Goal: Task Accomplishment & Management: Manage account settings

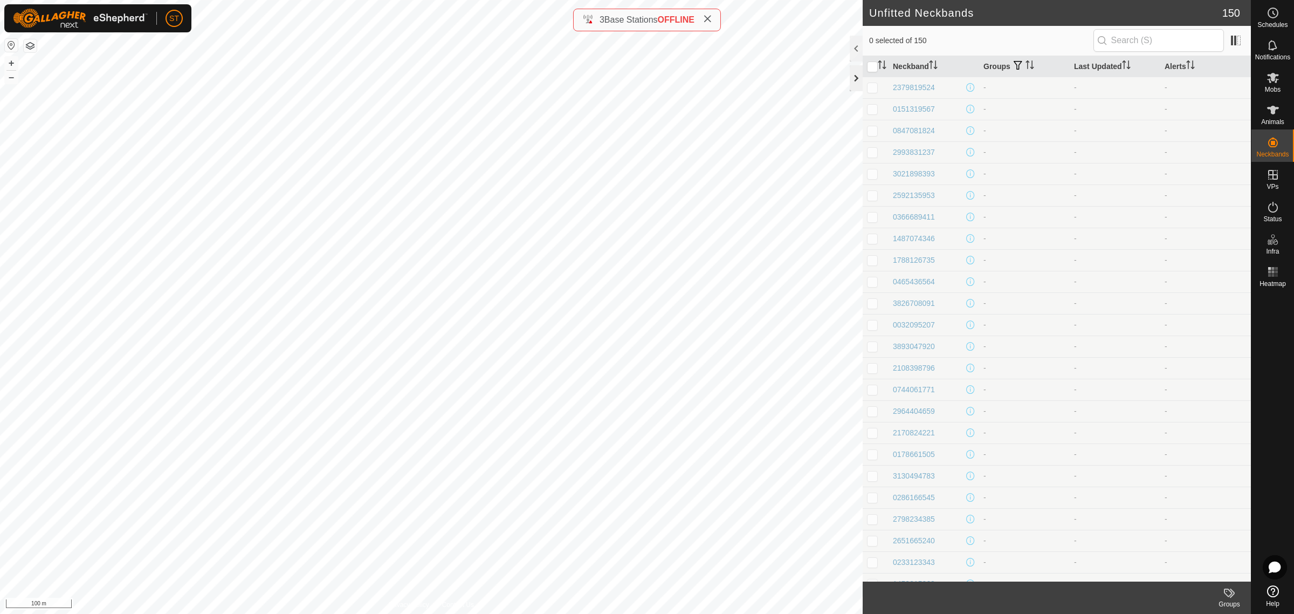
click at [856, 79] on div at bounding box center [856, 78] width 13 height 26
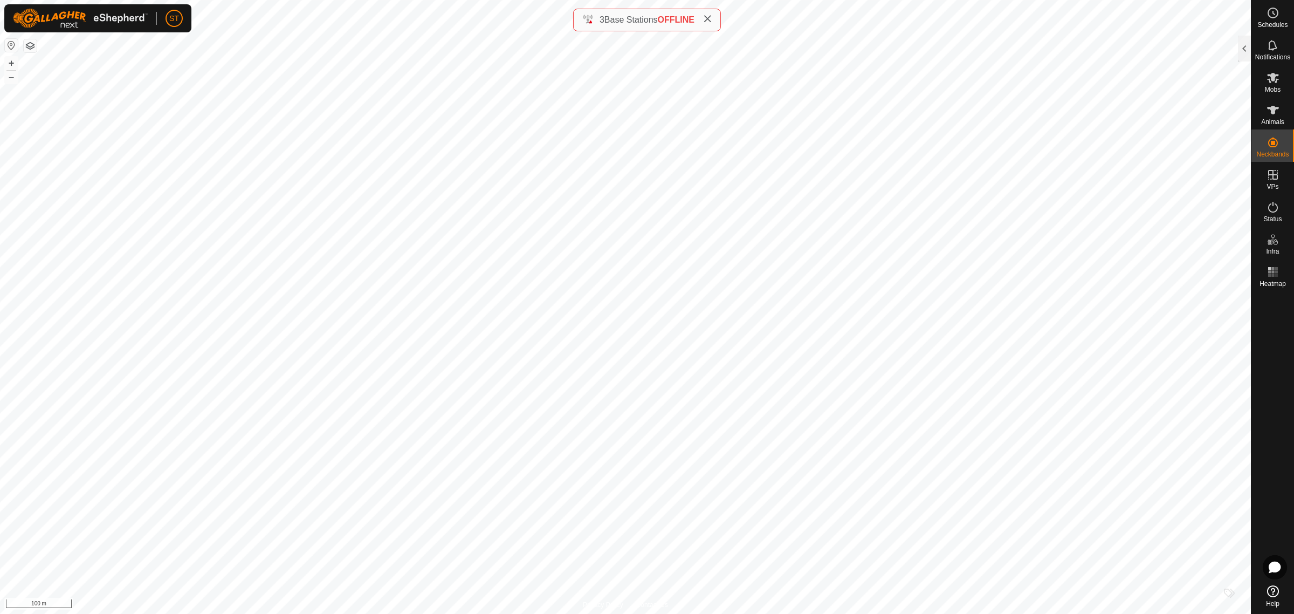
click at [480, 0] on html "ST Schedules Notifications Mobs Animals Neckbands VPs Status Infra Heatmap Help…" at bounding box center [647, 307] width 1294 height 614
click at [349, 0] on html "ST Schedules Notifications Mobs Animals Neckbands VPs Status Infra Heatmap Help…" at bounding box center [647, 307] width 1294 height 614
click at [518, 0] on html "ST Schedules Notifications Mobs Animals Neckbands VPs Status Infra Heatmap Help…" at bounding box center [647, 307] width 1294 height 614
click at [451, 0] on html "ST Schedules Notifications Mobs Animals Neckbands VPs Status Infra Heatmap Help…" at bounding box center [647, 307] width 1294 height 614
click at [1244, 43] on div at bounding box center [1244, 49] width 13 height 26
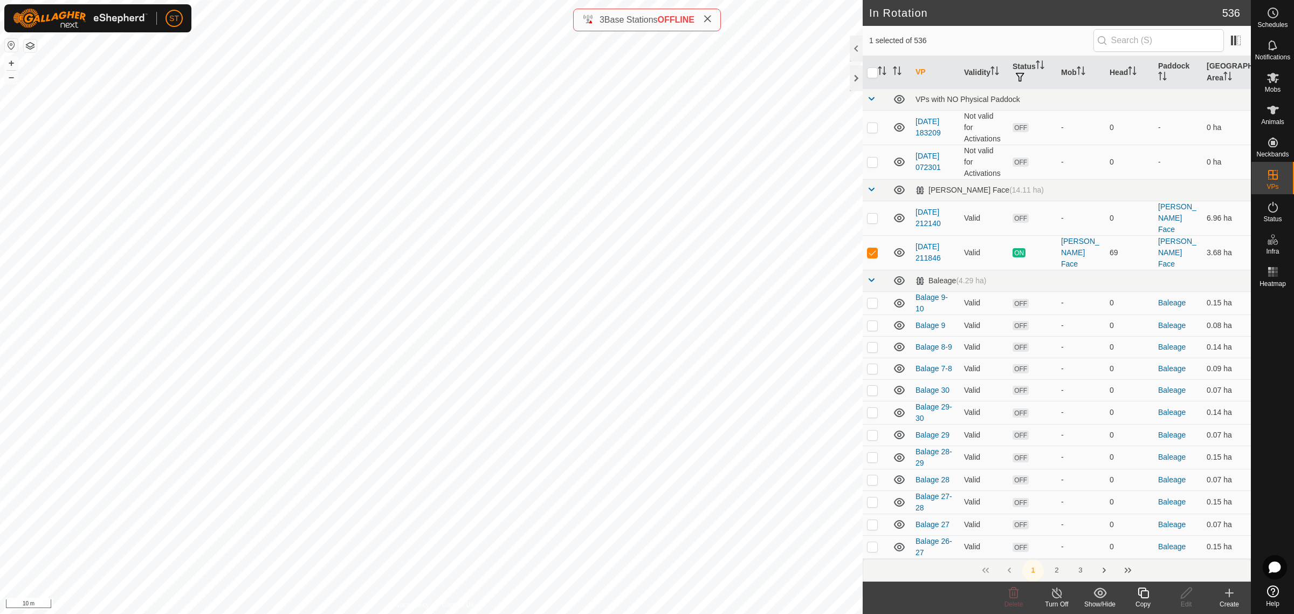
click at [1143, 596] on icon at bounding box center [1143, 592] width 13 height 13
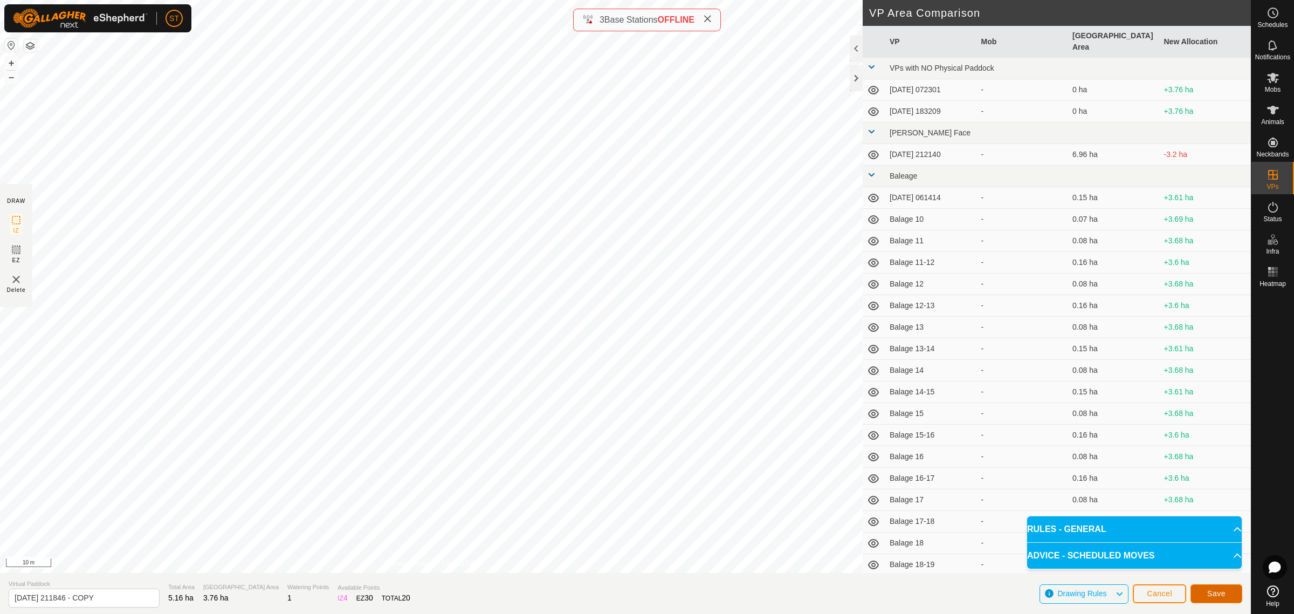
click at [1211, 595] on span "Save" at bounding box center [1216, 593] width 18 height 9
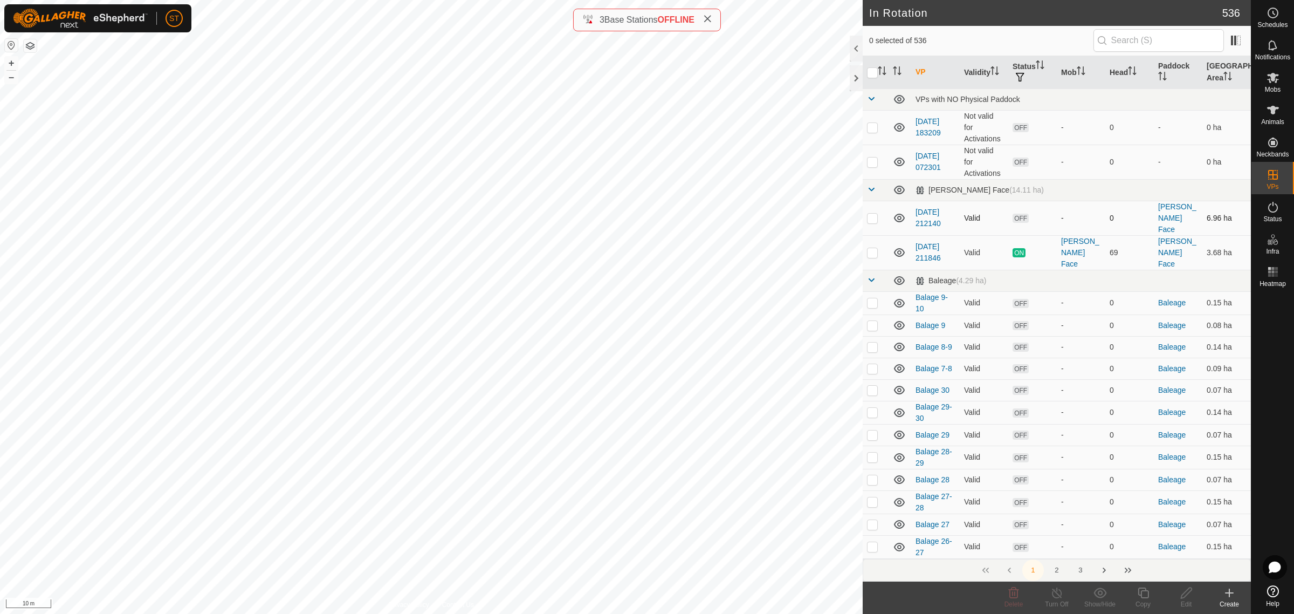
click at [893, 203] on div "In Rotation 536 0 selected of 536 VP Validity Status Mob Head Paddock Grazing A…" at bounding box center [625, 307] width 1251 height 614
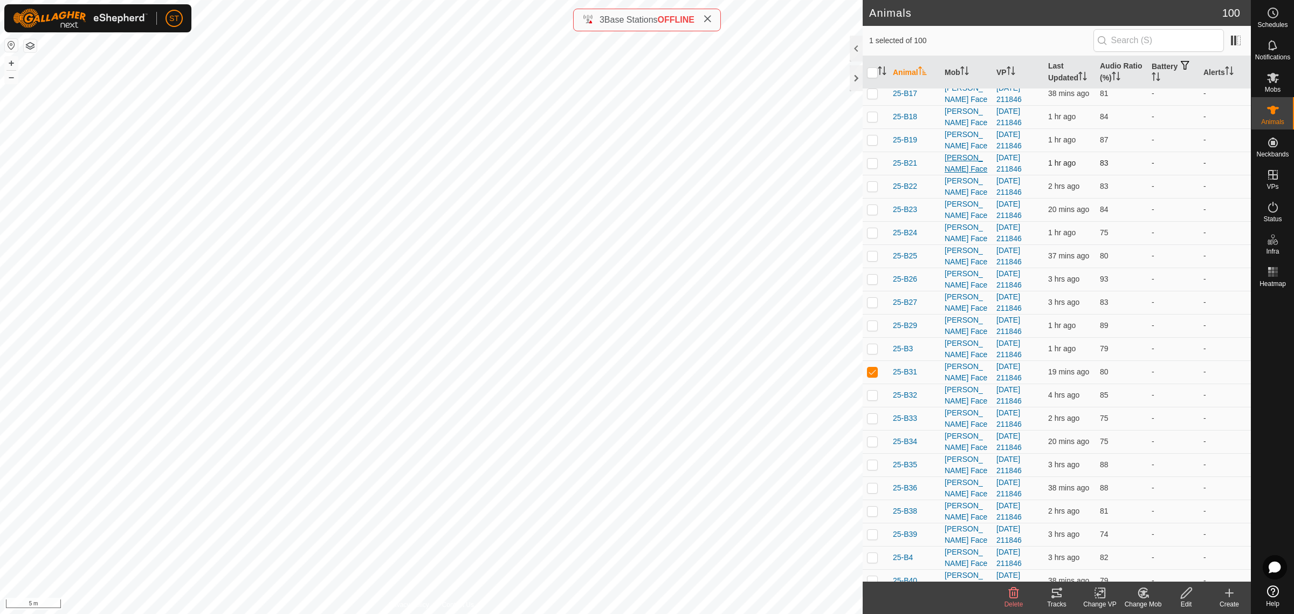
scroll to position [202, 0]
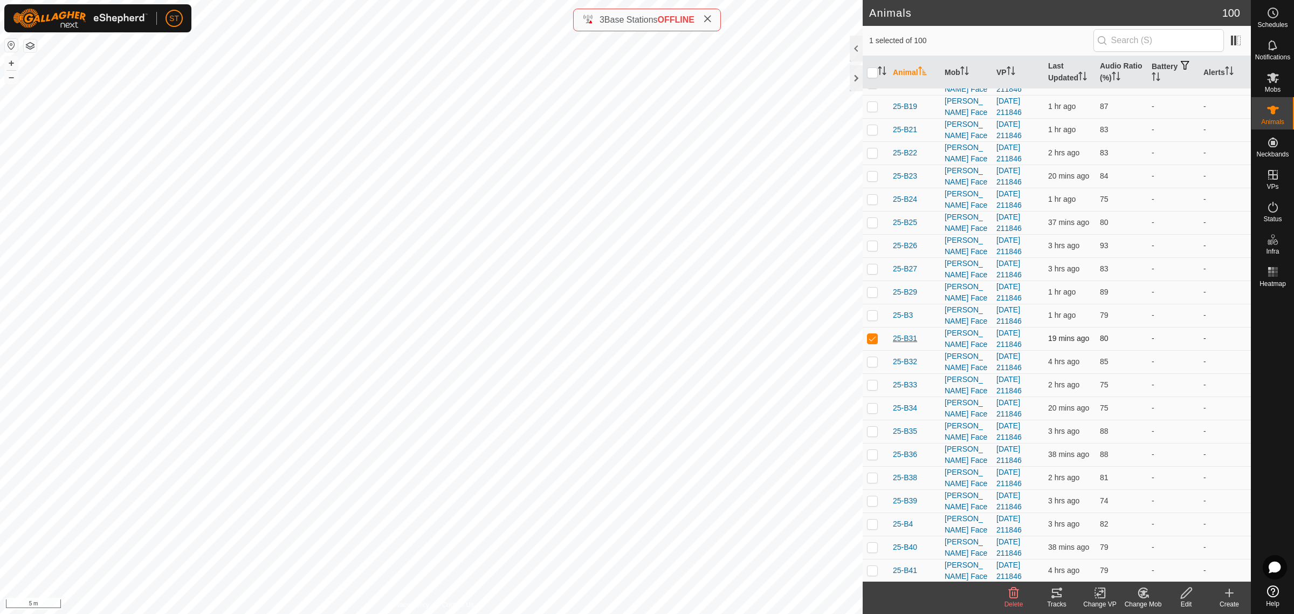
click at [901, 344] on span "25-B31" at bounding box center [905, 338] width 24 height 11
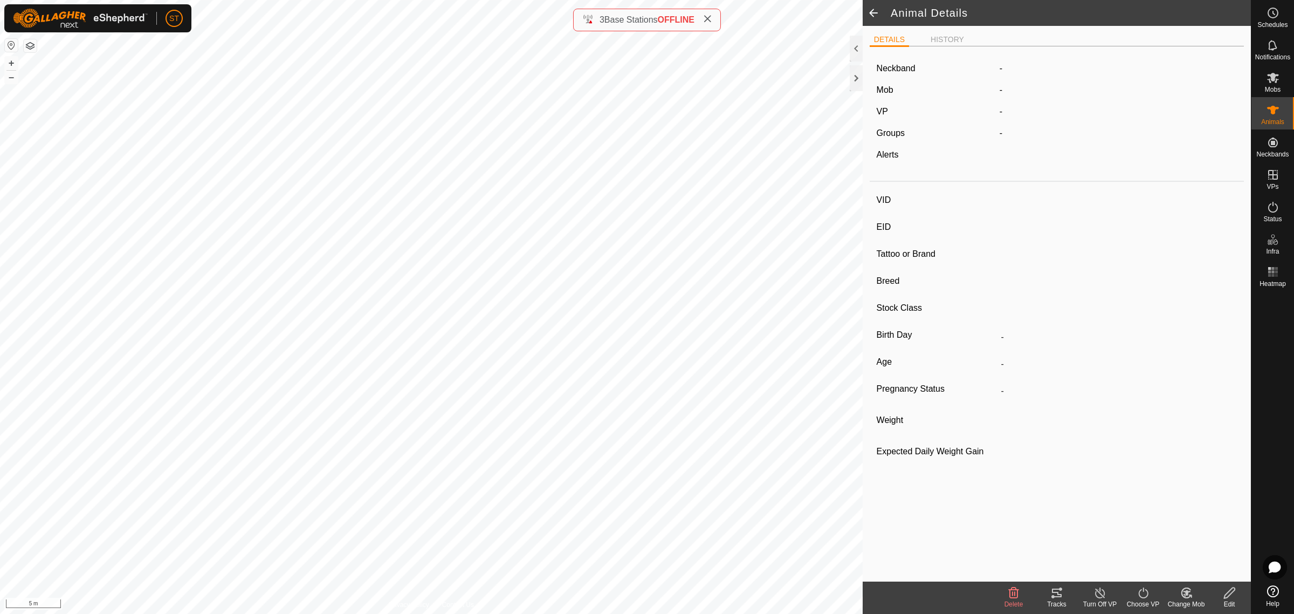
type input "25-B31"
type input "982123820151224"
type input "-"
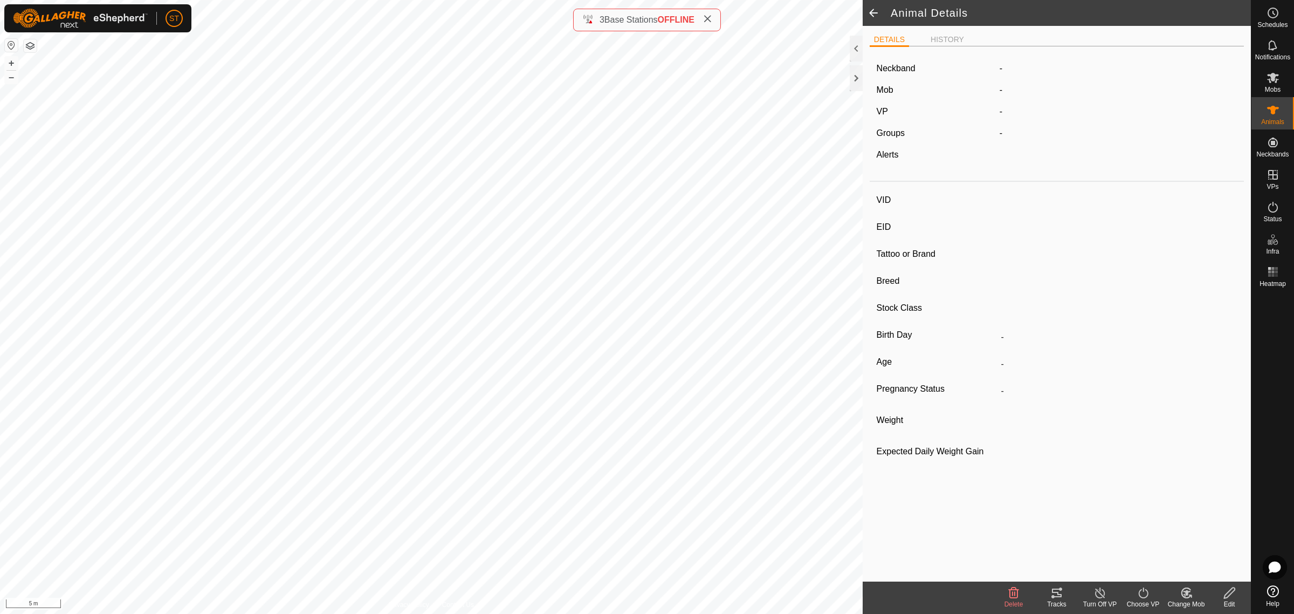
type input "0 kg"
type input "-"
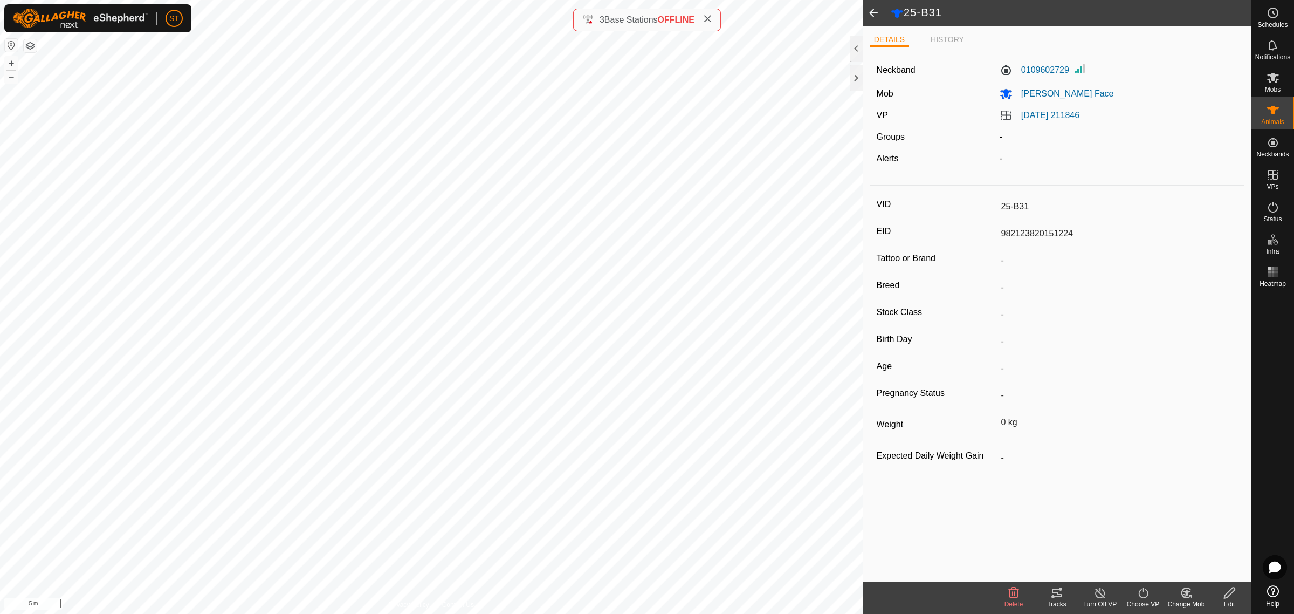
click at [1182, 596] on icon at bounding box center [1186, 592] width 13 height 13
click at [1210, 549] on link "Choose Mob..." at bounding box center [1218, 547] width 107 height 22
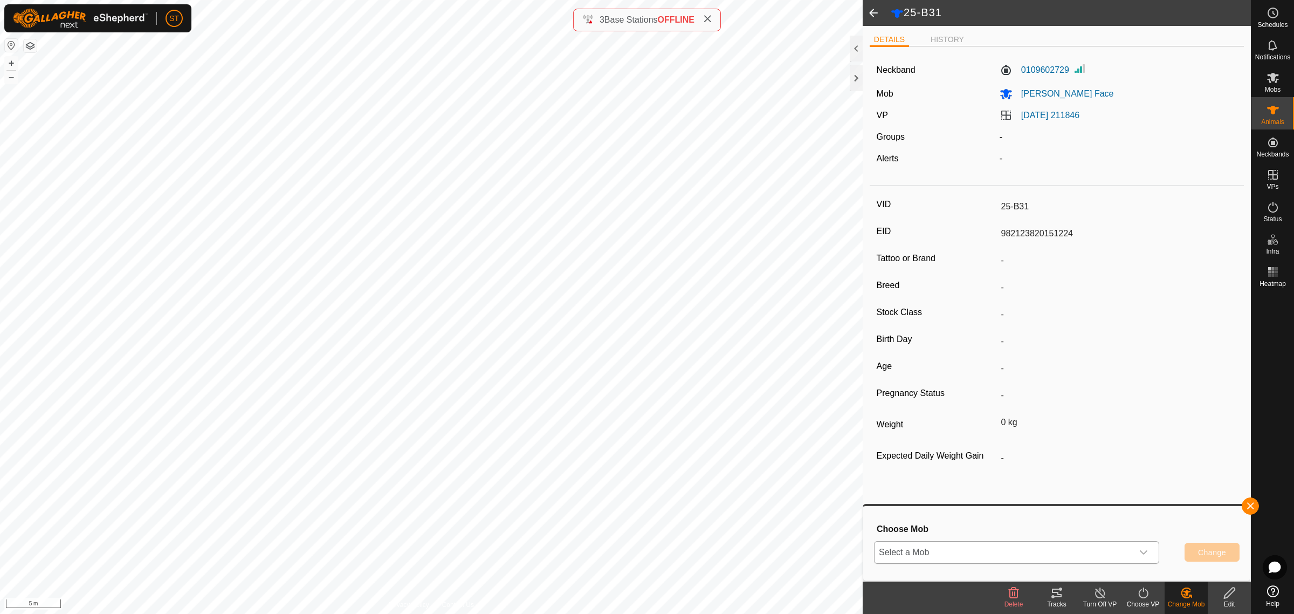
click at [1143, 552] on icon "dropdown trigger" at bounding box center [1143, 552] width 9 height 9
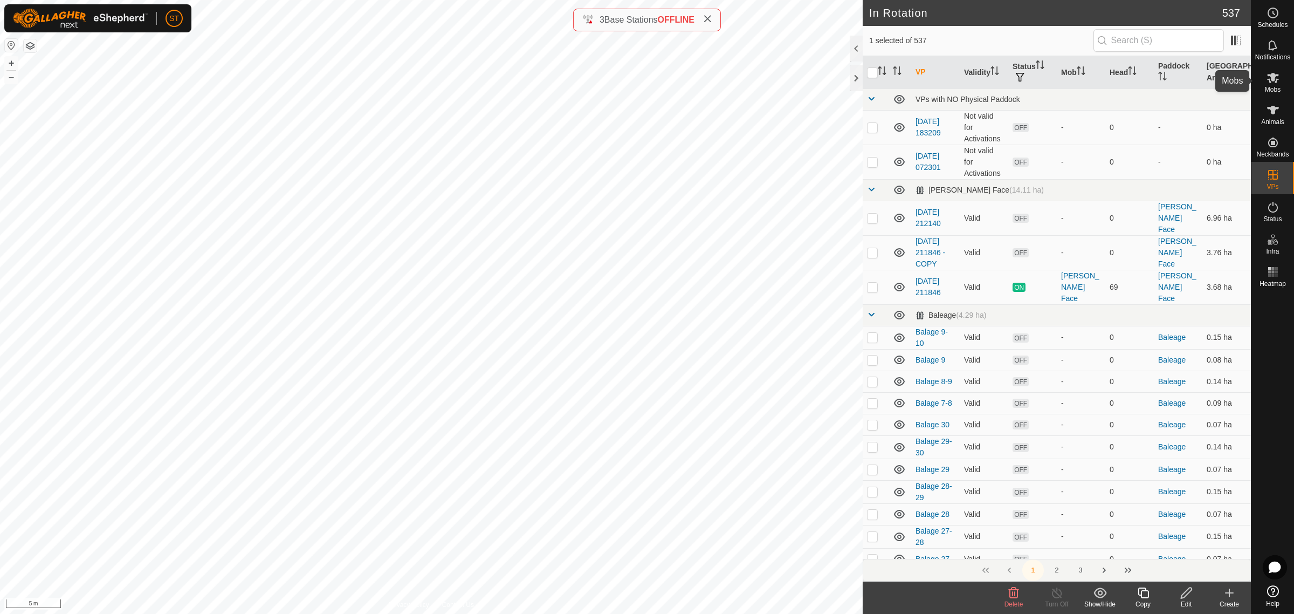
click at [1273, 79] on icon at bounding box center [1273, 78] width 12 height 10
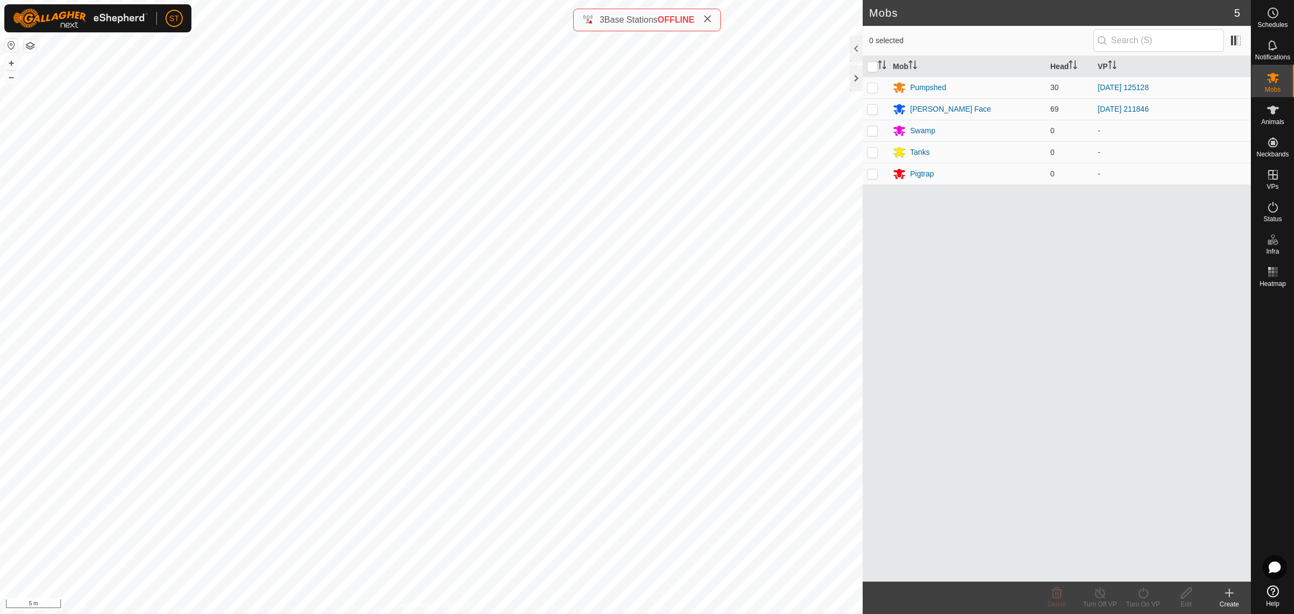
click at [1230, 597] on icon at bounding box center [1229, 592] width 13 height 13
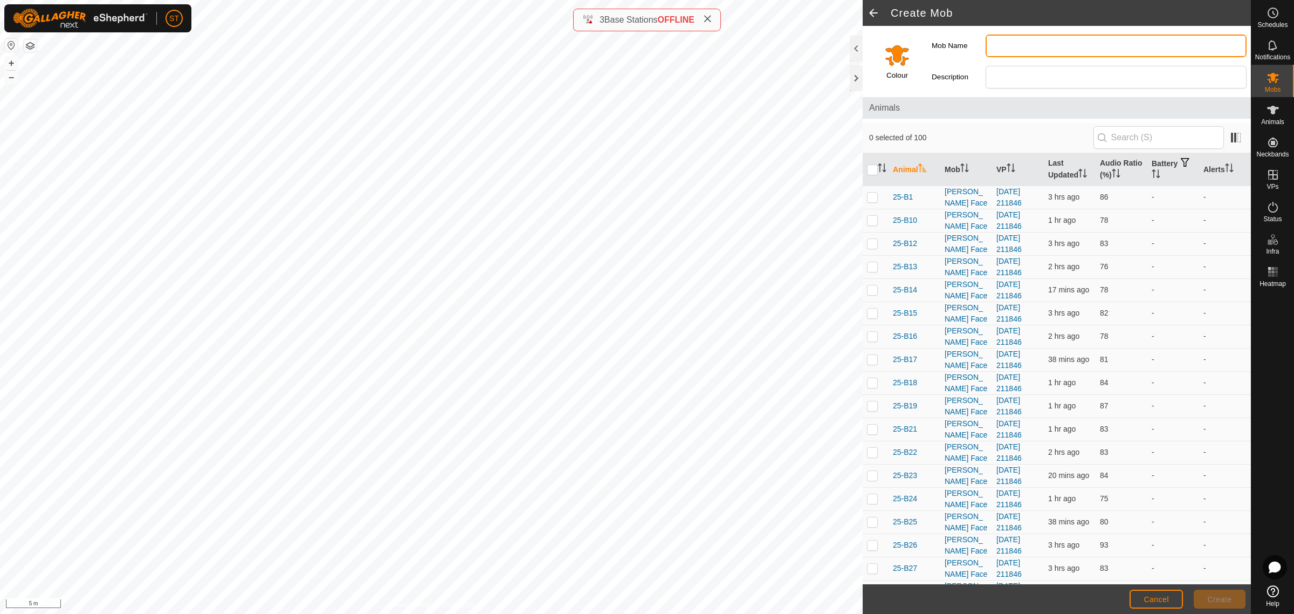
click at [996, 50] on input "Mob Name" at bounding box center [1116, 46] width 261 height 23
type input "Sick"
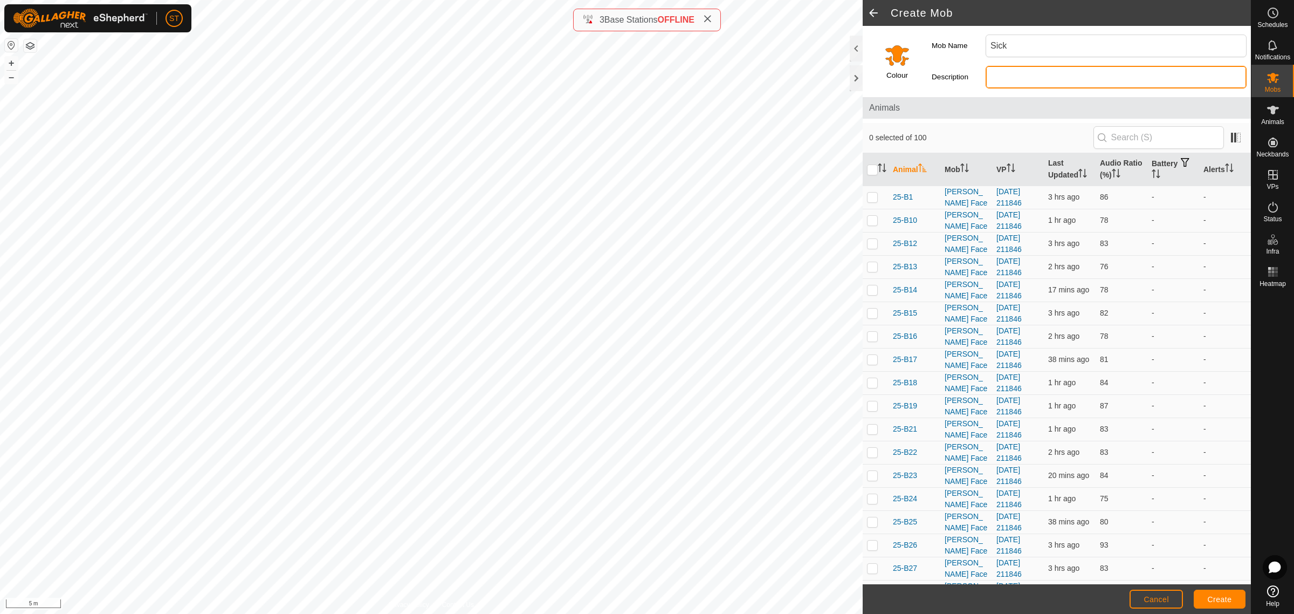
click at [1023, 87] on input "Description" at bounding box center [1116, 77] width 261 height 23
click at [893, 60] on input "Select a color" at bounding box center [897, 55] width 26 height 26
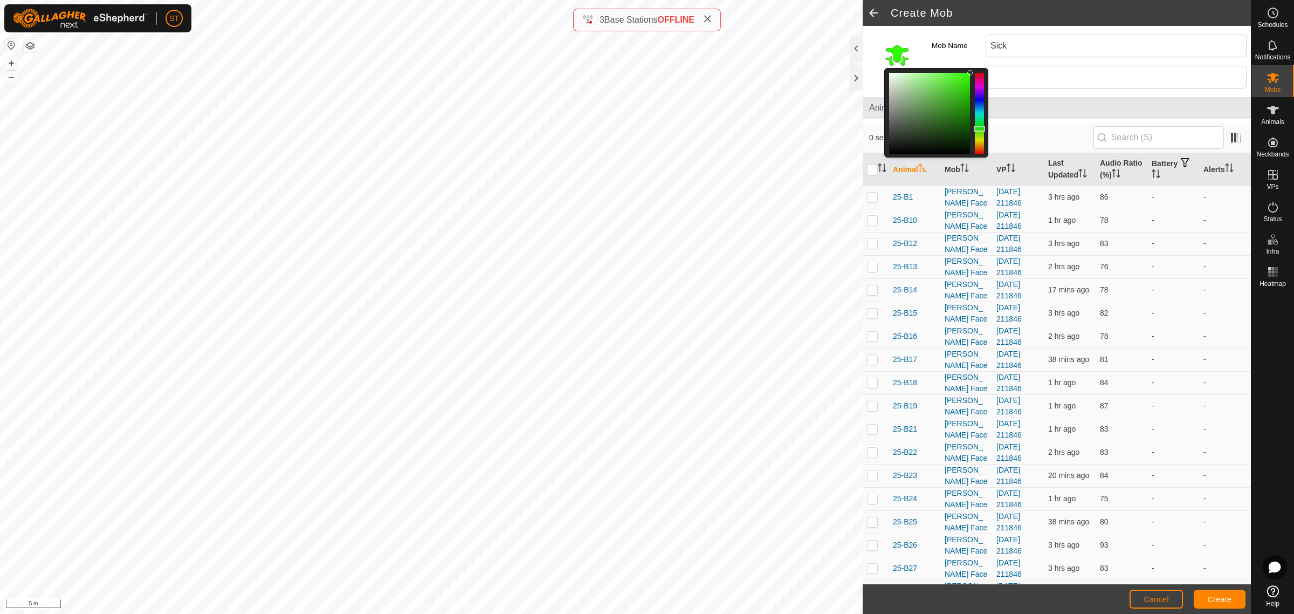
drag, startPoint x: 981, startPoint y: 147, endPoint x: 981, endPoint y: 129, distance: 17.3
click at [981, 129] on div at bounding box center [979, 128] width 11 height 5
click at [1194, 607] on button "Create" at bounding box center [1220, 598] width 52 height 19
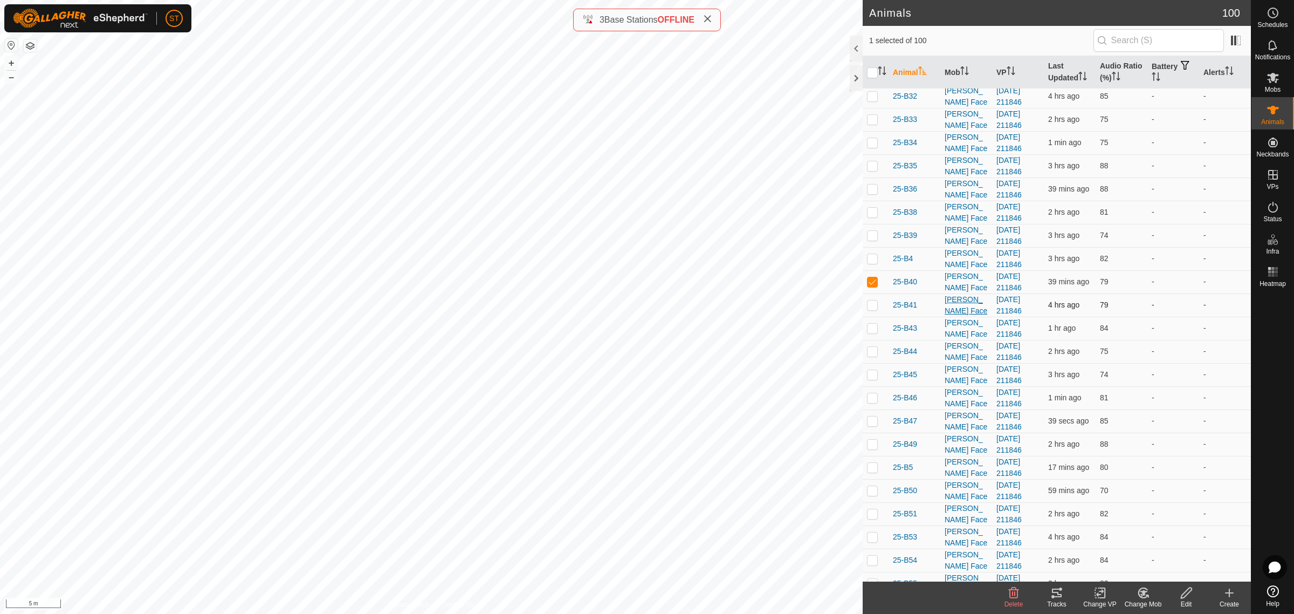
scroll to position [472, 0]
click at [901, 283] on span "25-B40" at bounding box center [905, 277] width 24 height 11
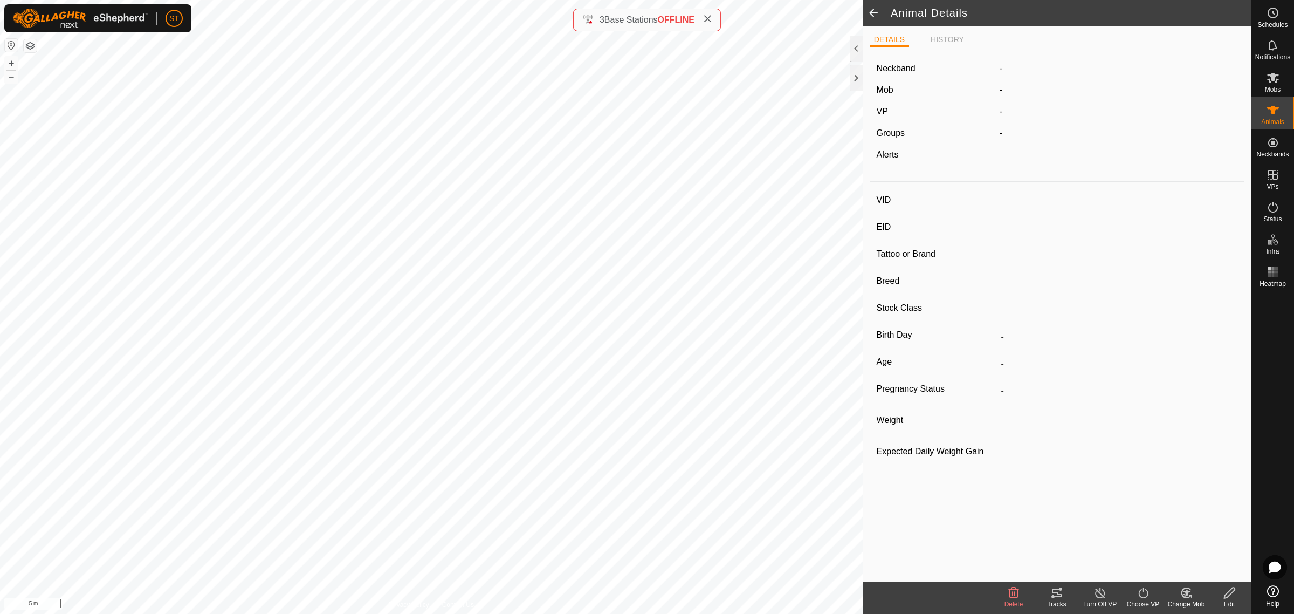
type input "25-B40"
type input "982123786315140"
type input "-"
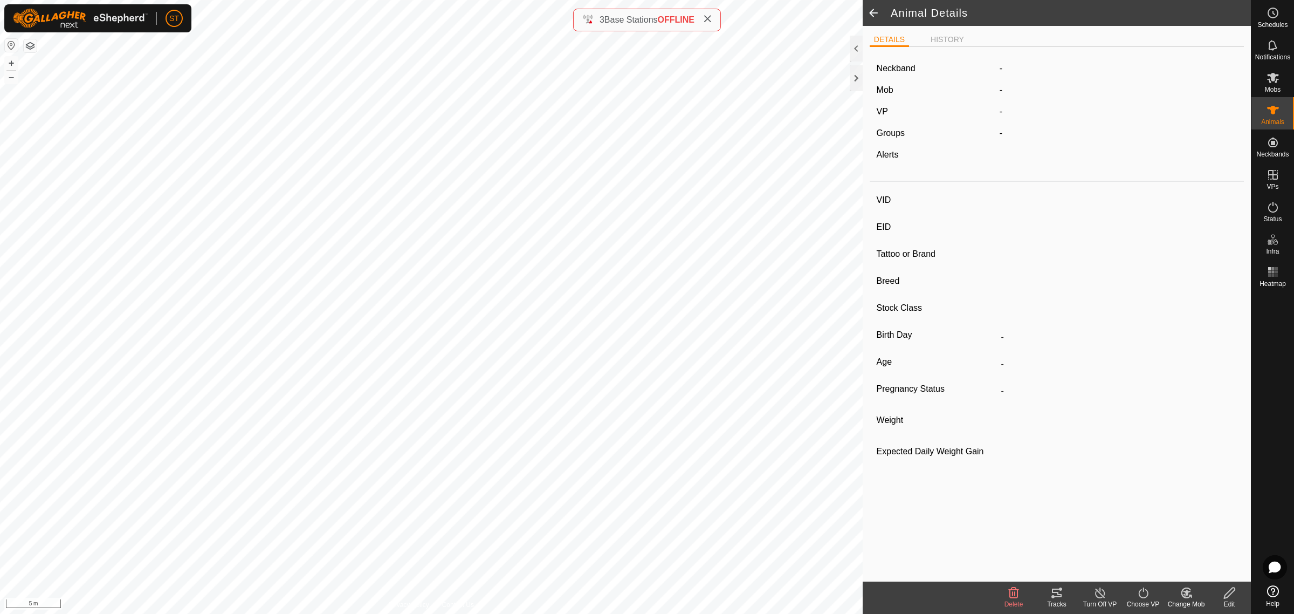
type input "0 kg"
type input "-"
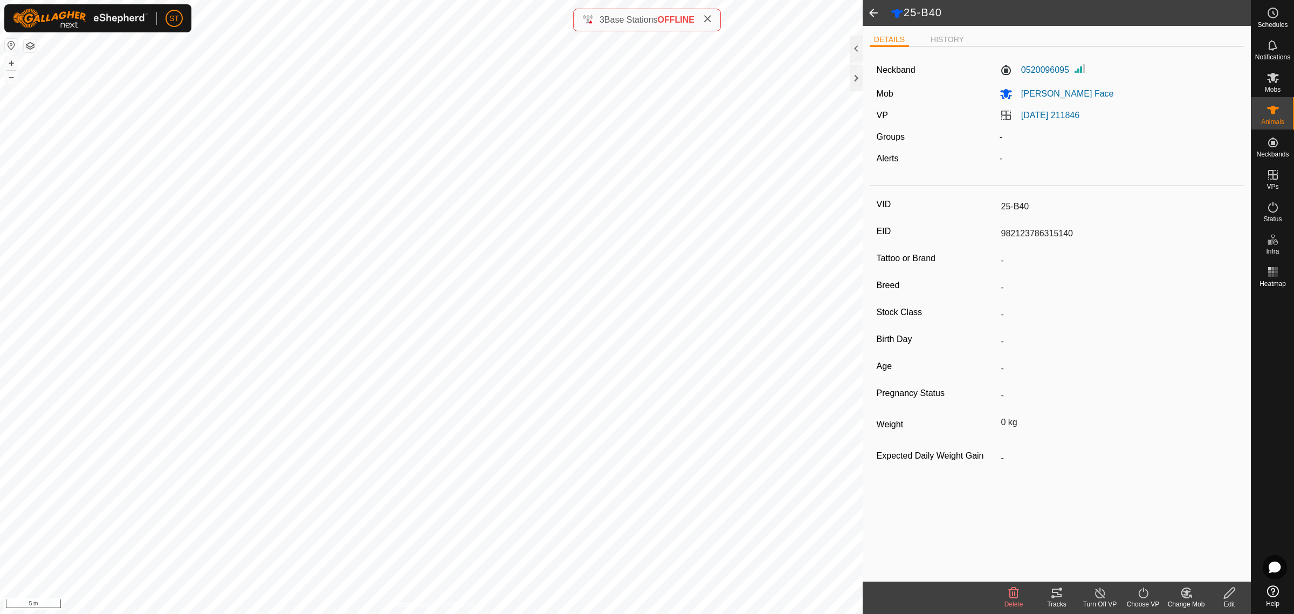
click at [1186, 597] on icon at bounding box center [1185, 593] width 9 height 10
click at [1200, 548] on link "Choose Mob..." at bounding box center [1218, 547] width 107 height 22
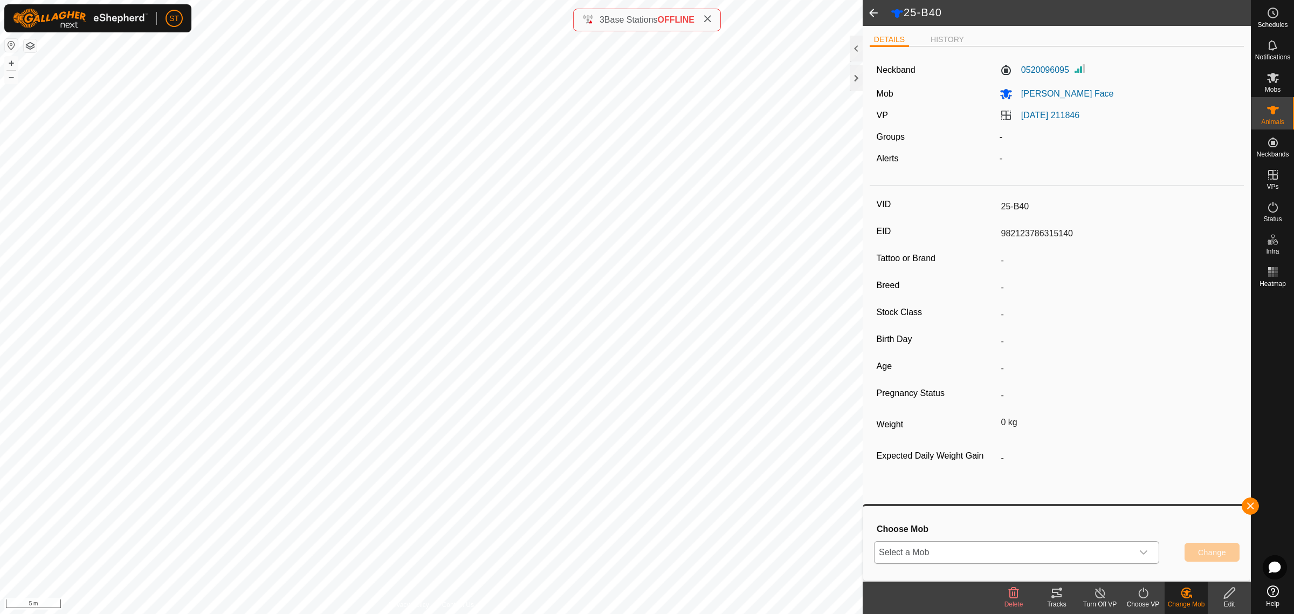
click at [1146, 554] on icon "dropdown trigger" at bounding box center [1143, 552] width 9 height 9
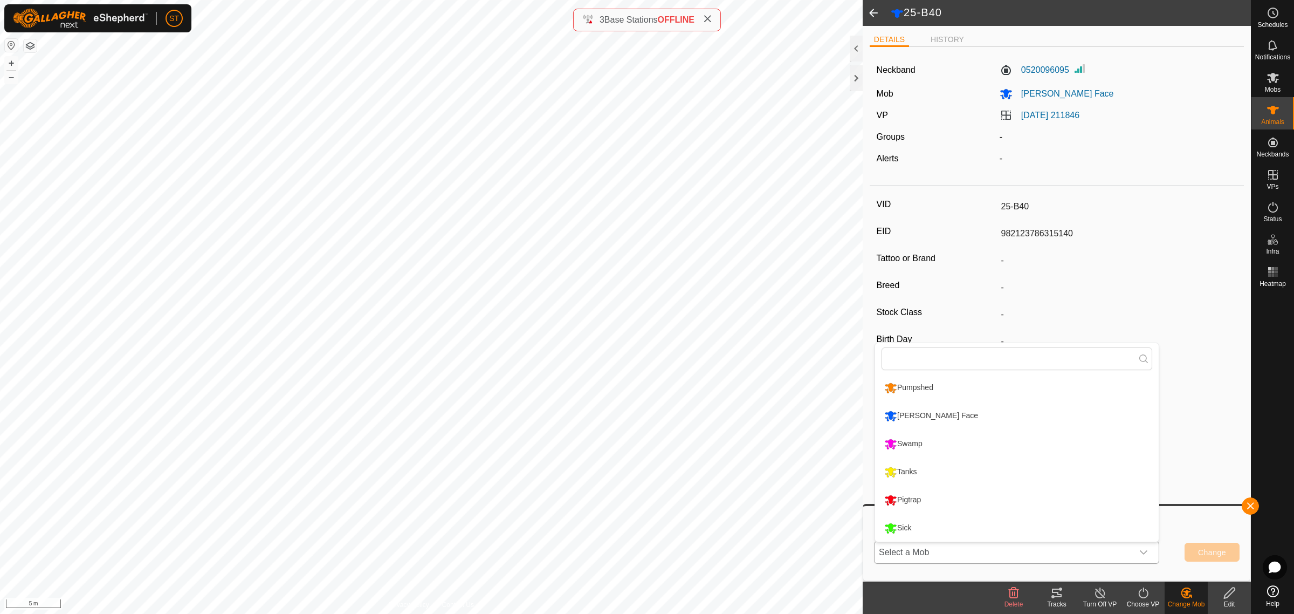
click at [926, 530] on li "Sick" at bounding box center [1017, 527] width 284 height 27
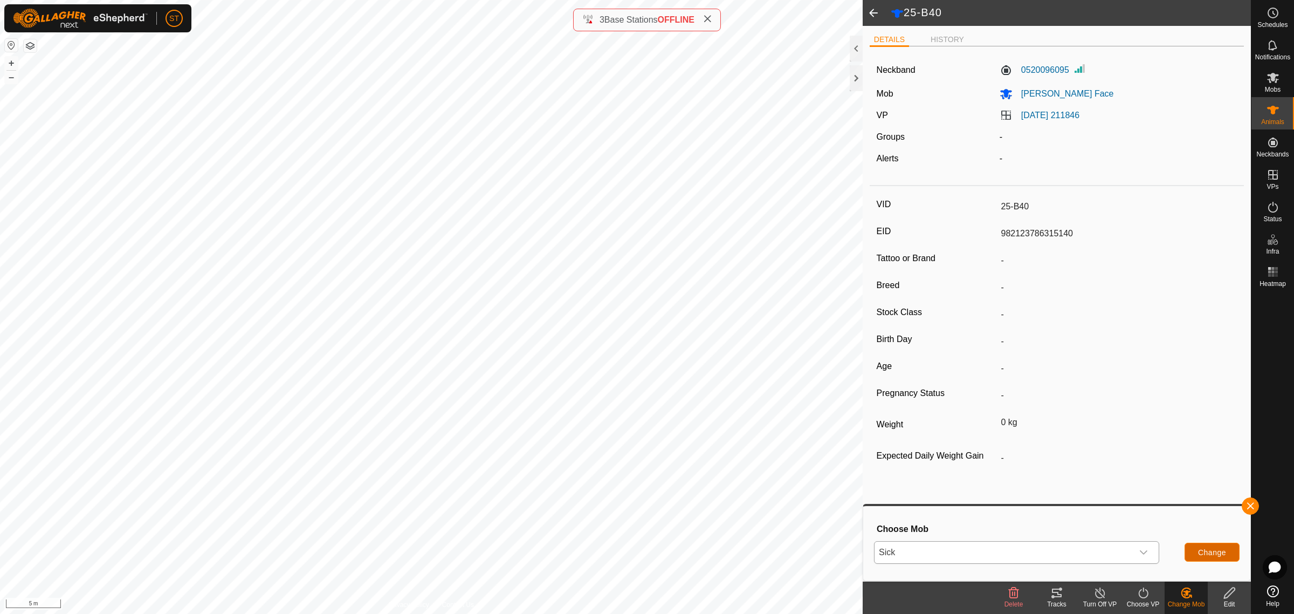
click at [1204, 550] on span "Change" at bounding box center [1212, 552] width 28 height 9
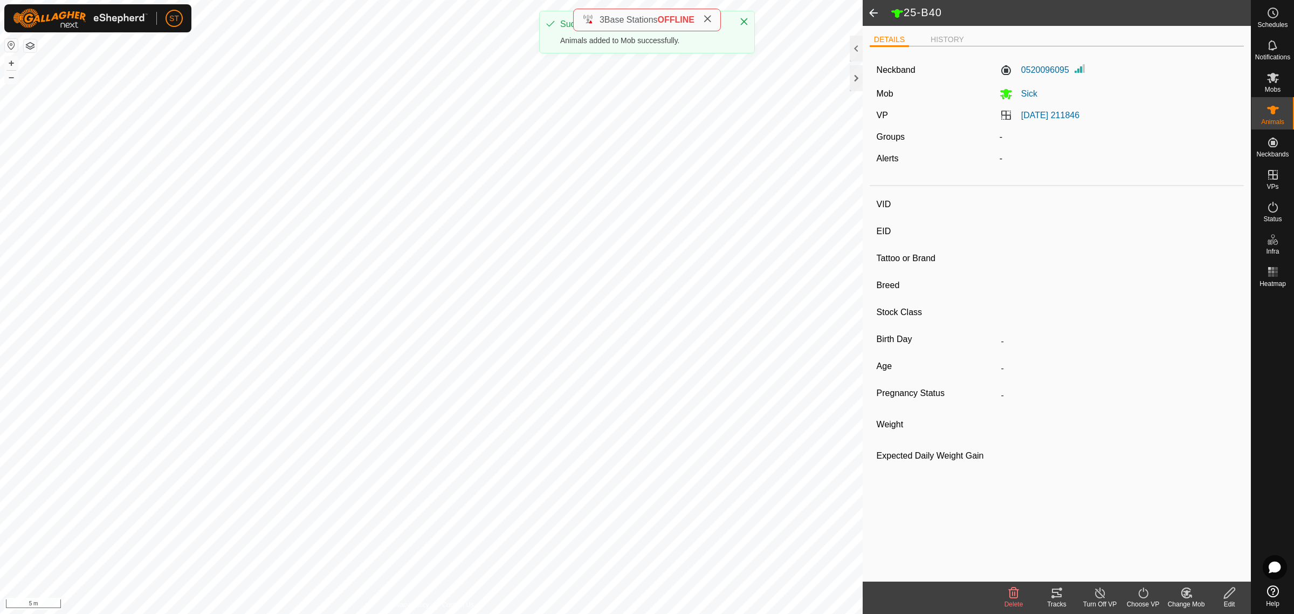
type input "25-B31"
type input "982123820151224"
type input "-"
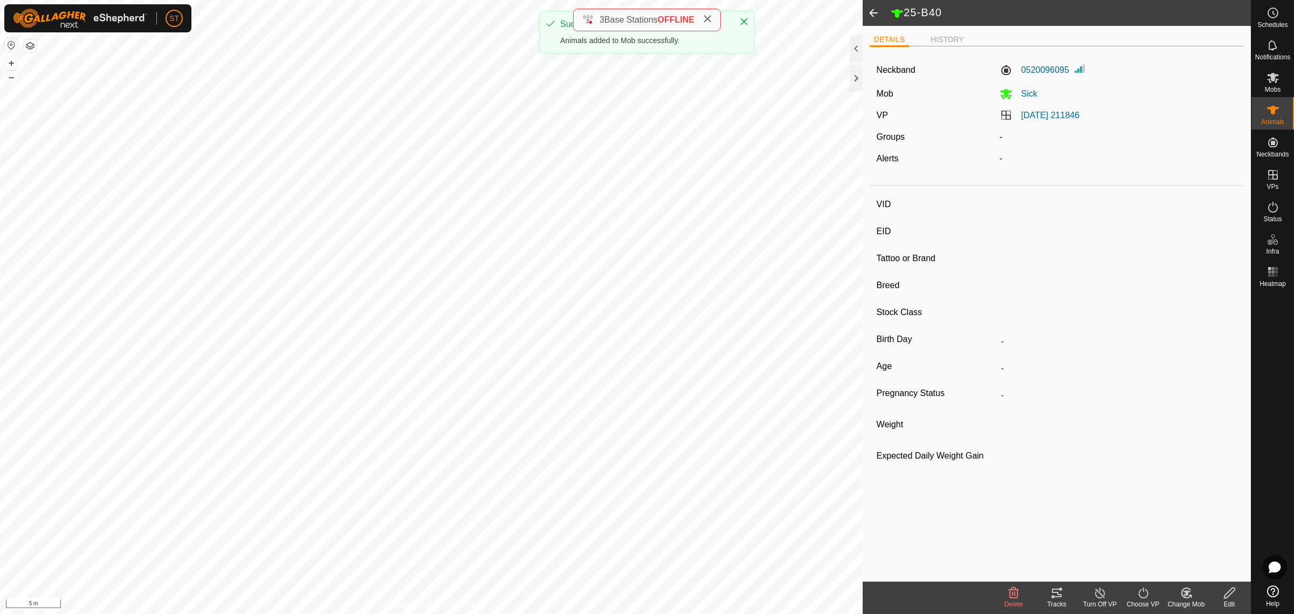
type input "0 kg"
type input "-"
click at [1185, 596] on icon at bounding box center [1184, 594] width 3 height 3
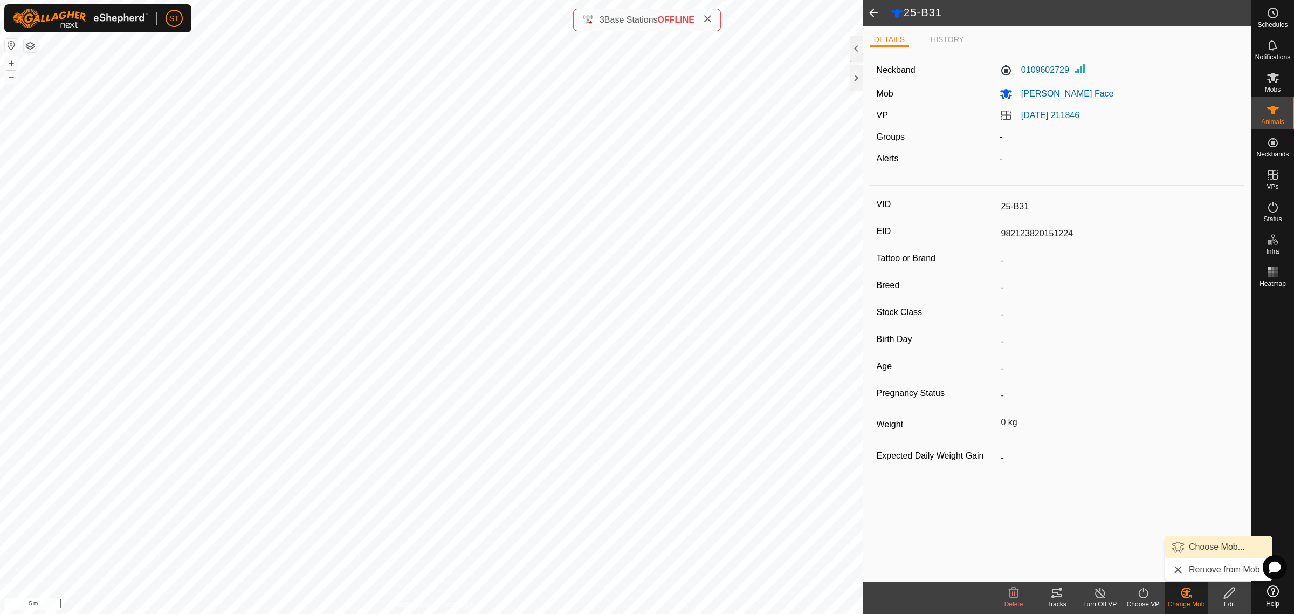
click at [1202, 546] on link "Choose Mob..." at bounding box center [1218, 547] width 107 height 22
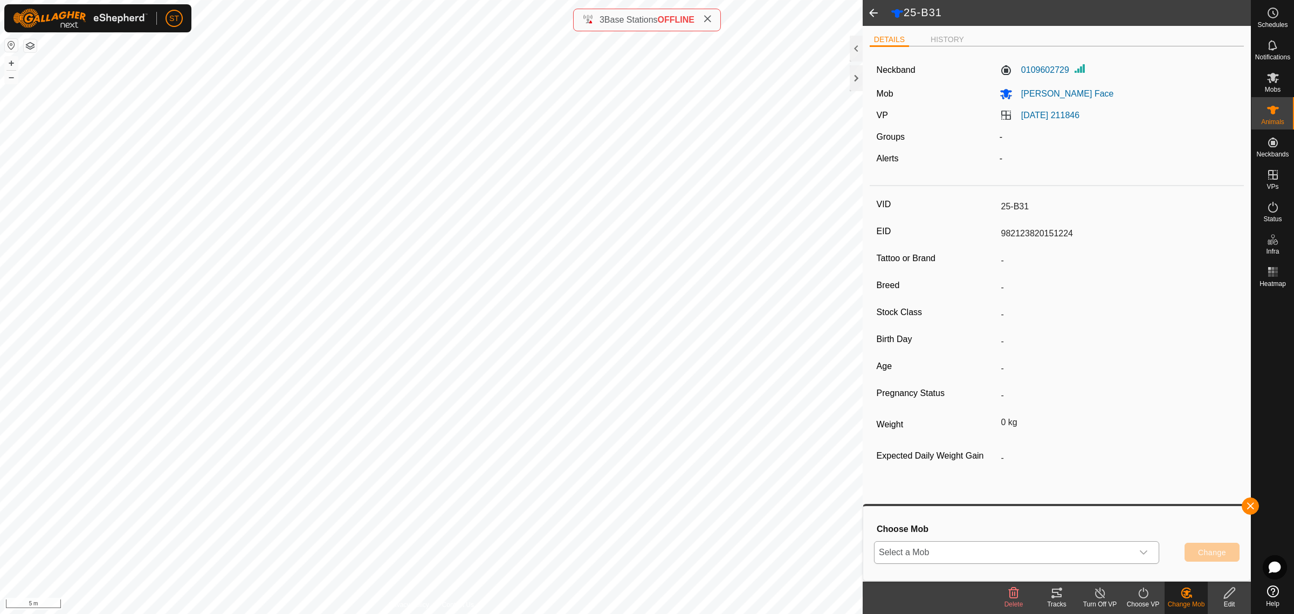
click at [1146, 556] on icon "dropdown trigger" at bounding box center [1143, 552] width 9 height 9
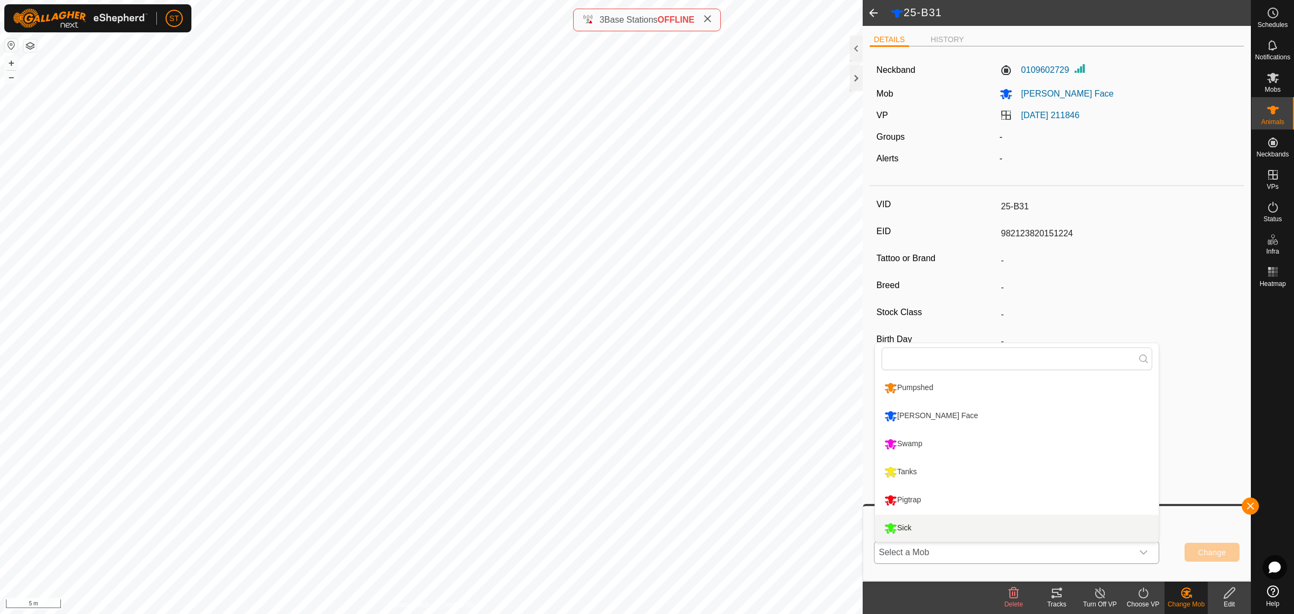
click at [949, 530] on li "Sick" at bounding box center [1017, 527] width 284 height 27
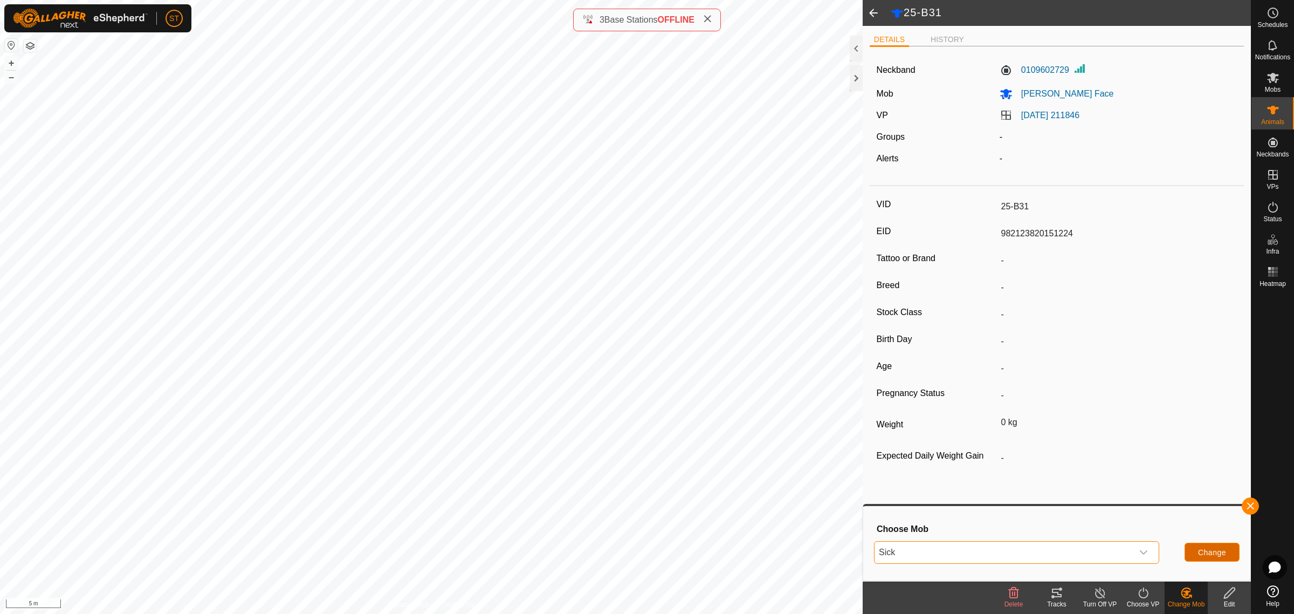
click at [1216, 551] on span "Change" at bounding box center [1212, 552] width 28 height 9
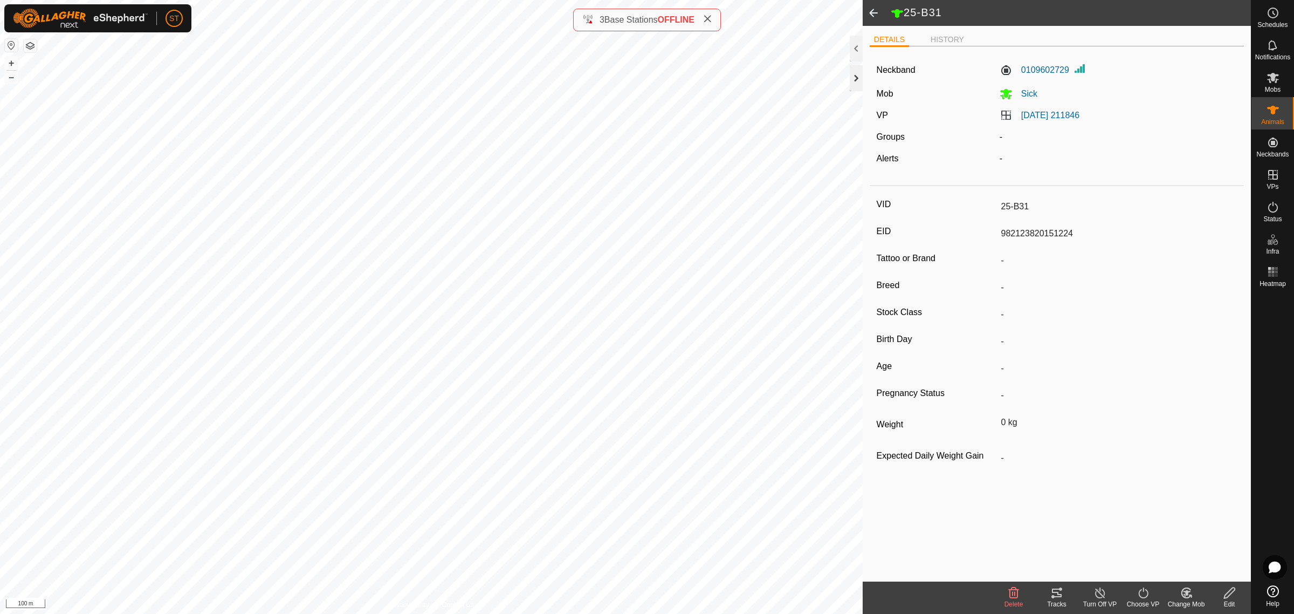
click at [857, 75] on div at bounding box center [856, 78] width 13 height 26
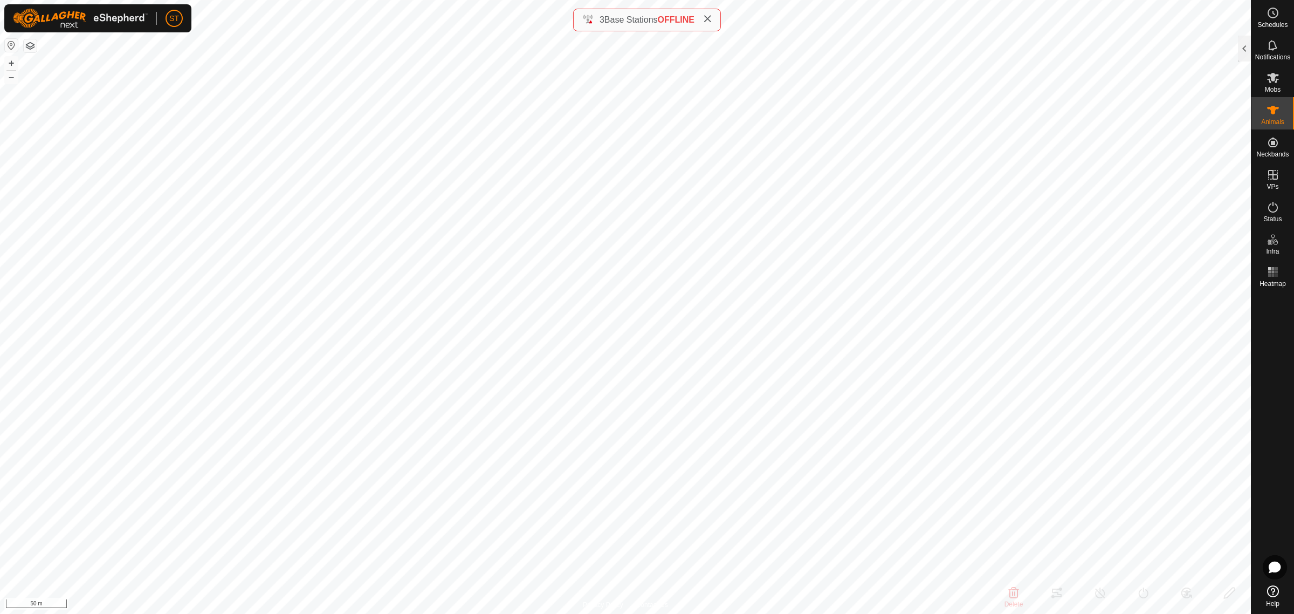
click at [195, 0] on html "ST Schedules Notifications Mobs Animals Neckbands VPs Status Infra Heatmap Help…" at bounding box center [647, 307] width 1294 height 614
click at [511, 0] on html "ST Schedules Notifications Mobs Animals Neckbands VPs Status Infra Heatmap Help…" at bounding box center [647, 307] width 1294 height 614
